Goal: Navigation & Orientation: Find specific page/section

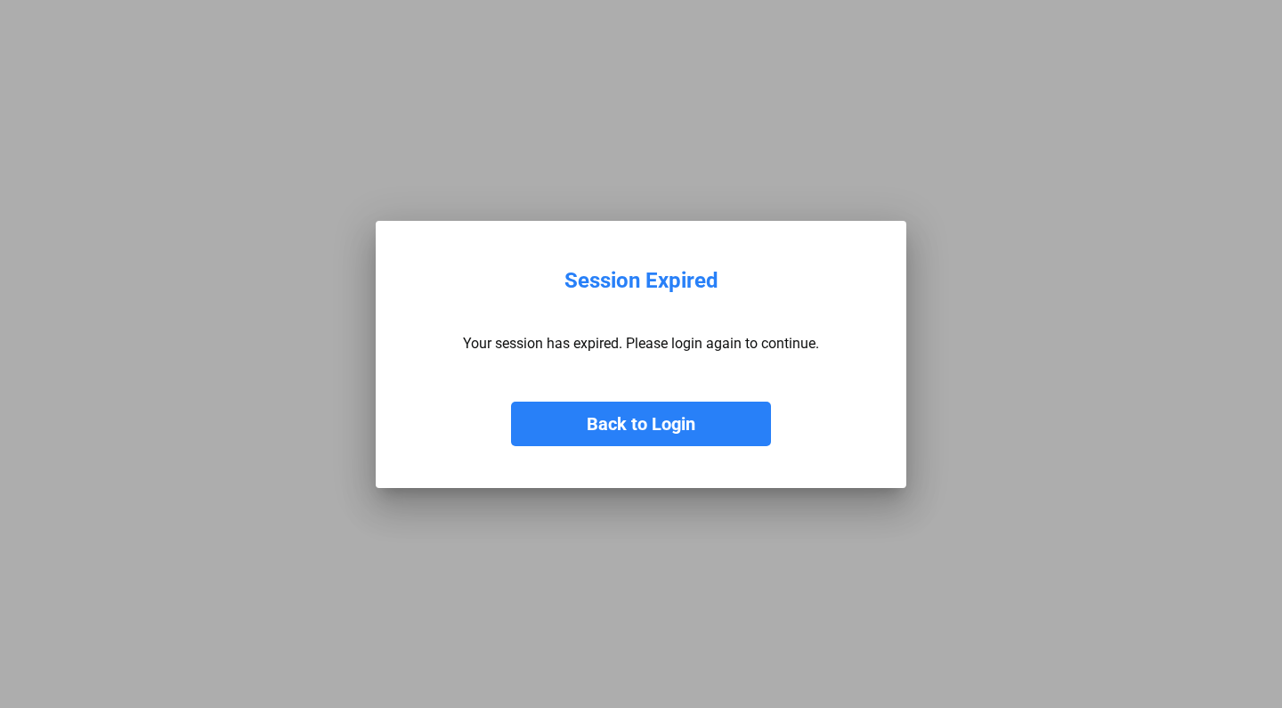
click at [650, 418] on button "Back to Login" at bounding box center [641, 424] width 260 height 45
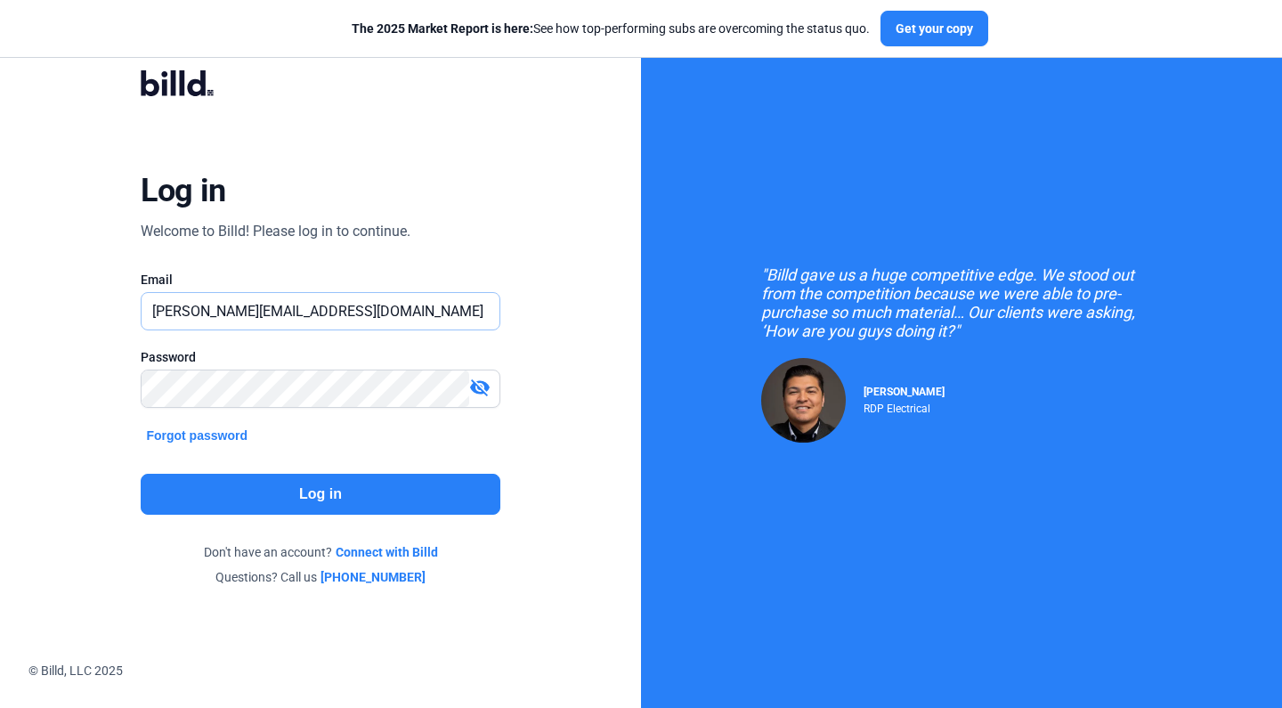
type input "[PERSON_NAME][EMAIL_ADDRESS][DOMAIN_NAME]"
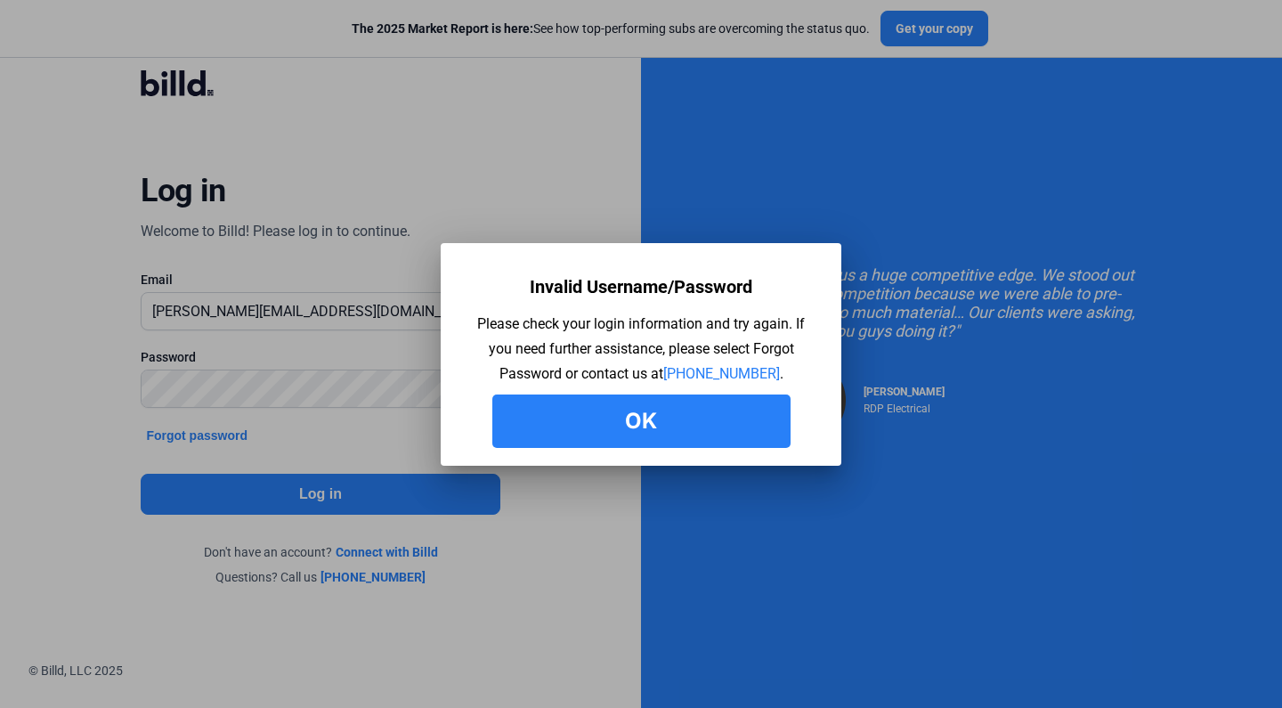
click at [580, 407] on button "Ok" at bounding box center [641, 420] width 298 height 53
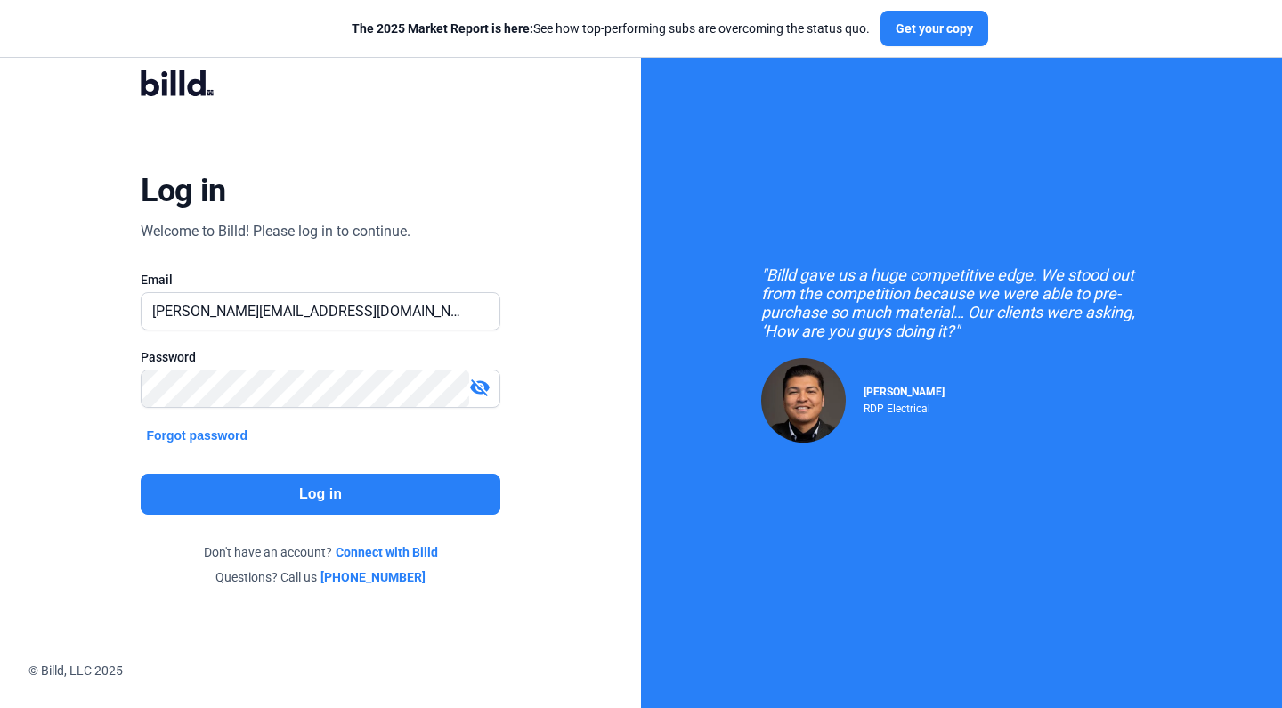
click at [487, 393] on mat-icon "visibility_off" at bounding box center [479, 387] width 21 height 21
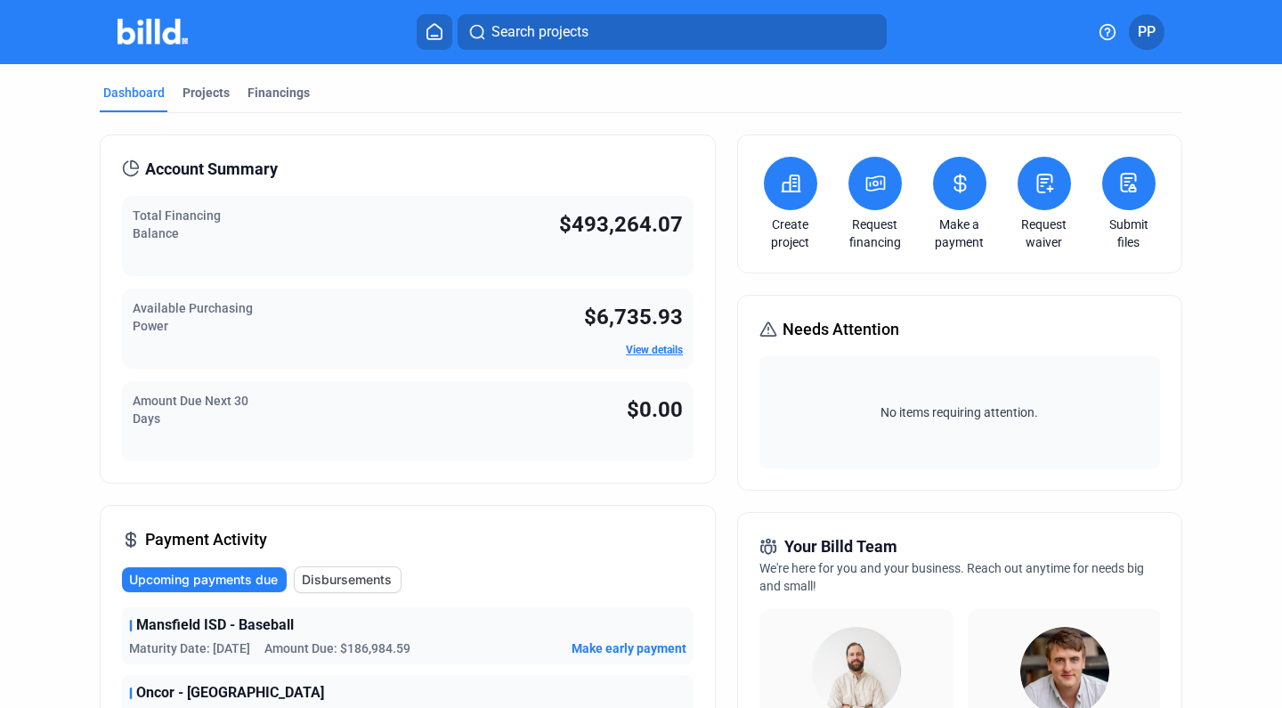
click at [646, 344] on link "View details" at bounding box center [654, 350] width 57 height 12
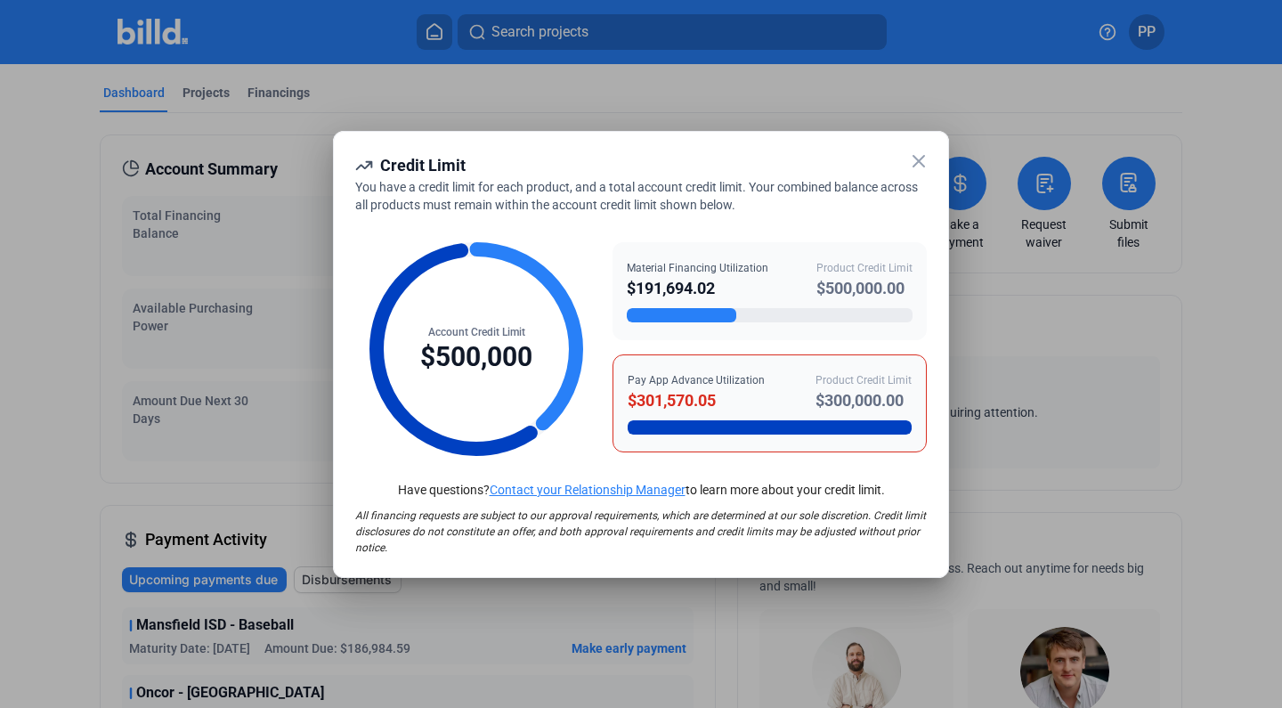
click at [920, 166] on icon at bounding box center [918, 160] width 21 height 21
